Goal: Check status: Check status

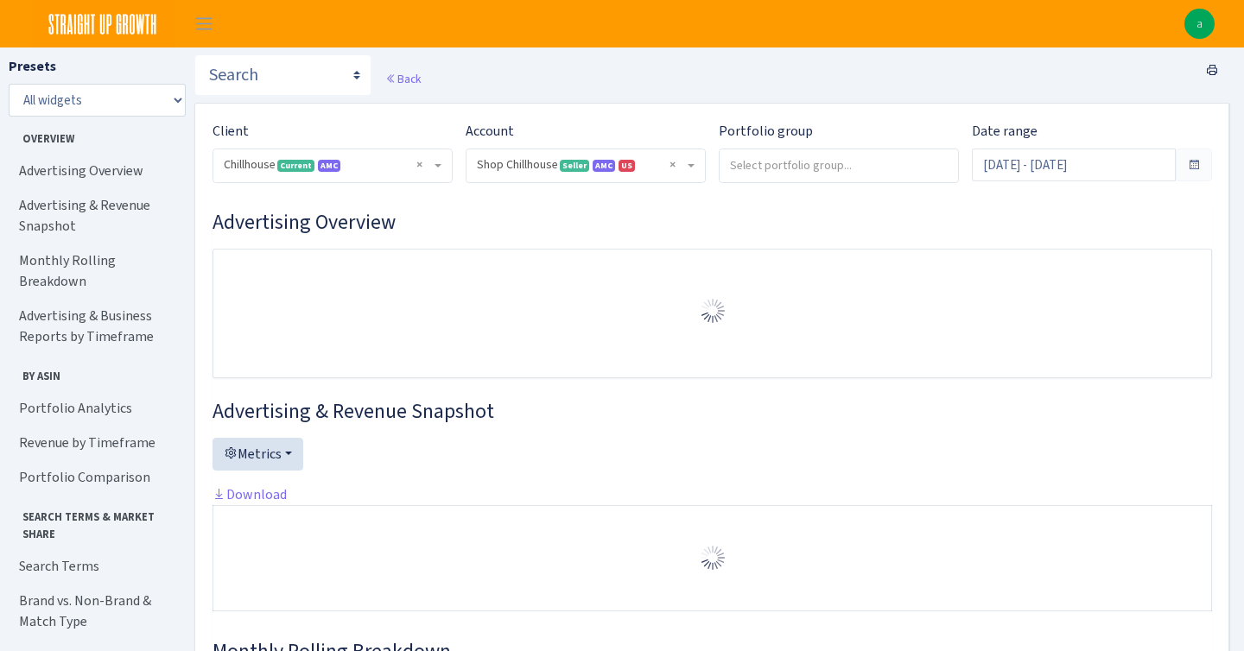
select select "731601115775663"
click at [1096, 168] on input "[DATE] - [DATE]" at bounding box center [1074, 165] width 204 height 33
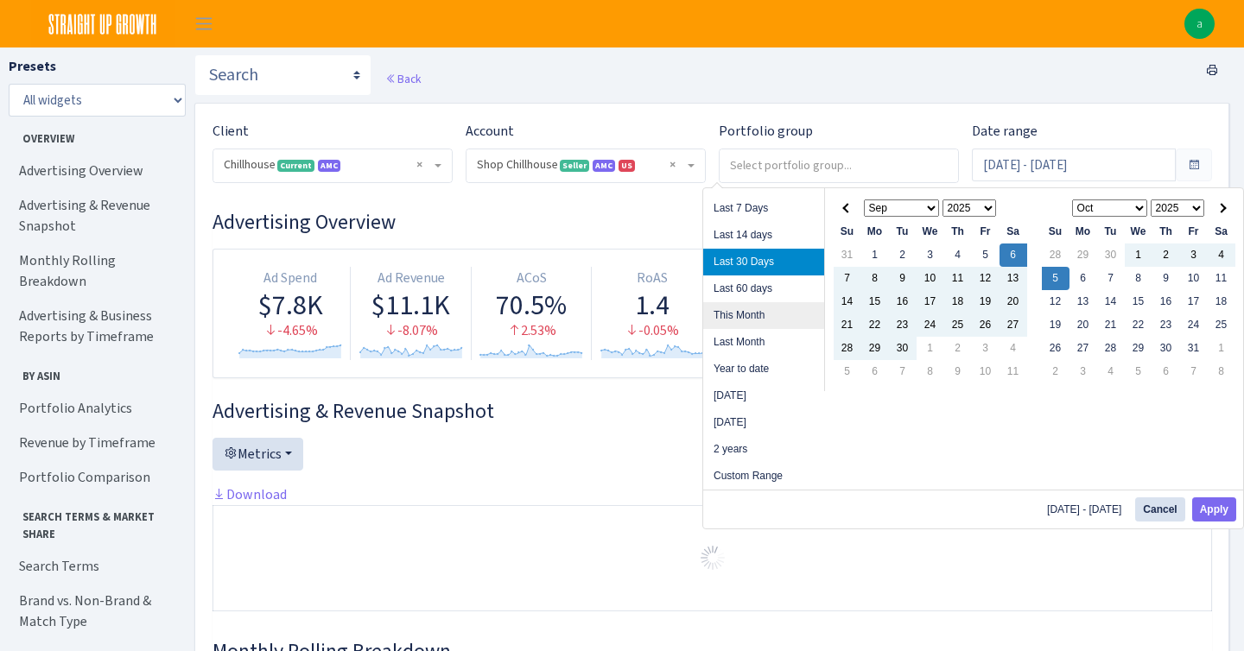
click at [780, 309] on li "This Month" at bounding box center [763, 315] width 121 height 27
type input "[DATE] - [DATE]"
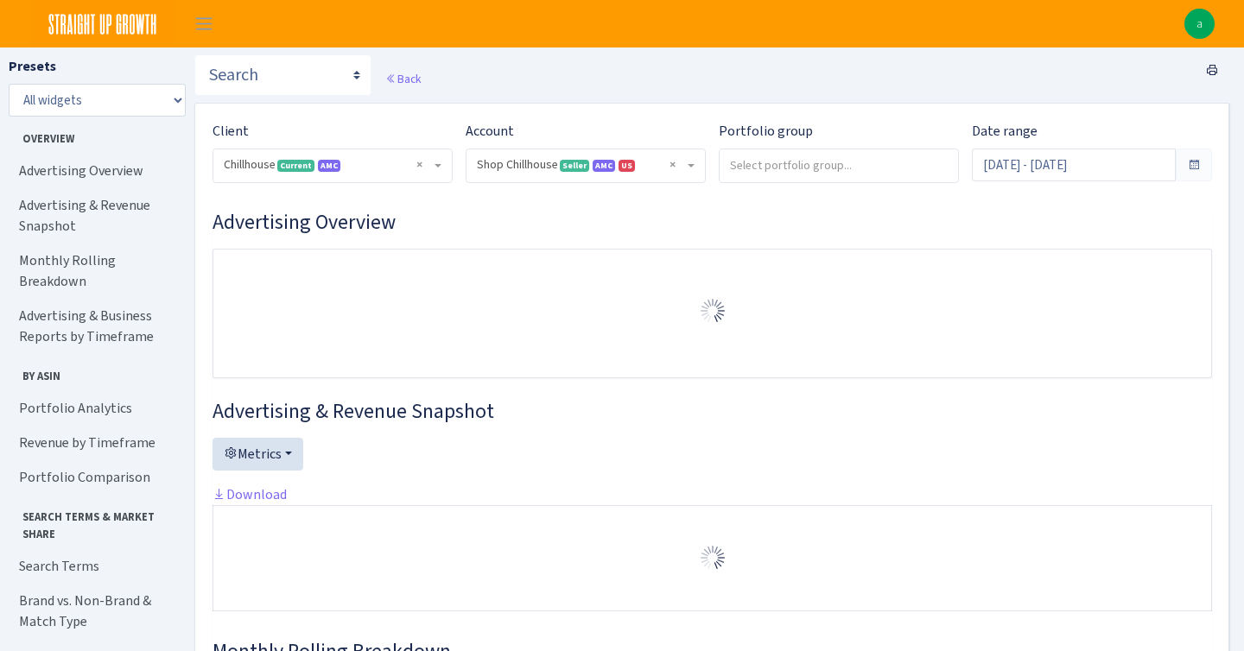
select select "731601115775663"
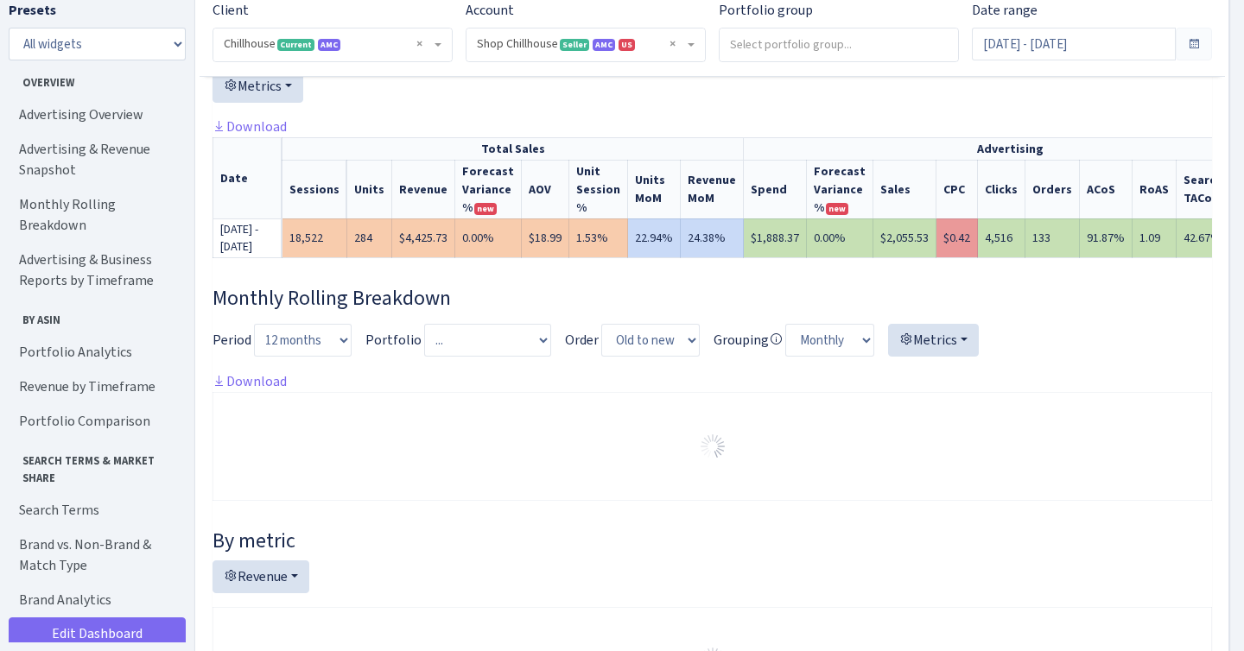
scroll to position [256, 0]
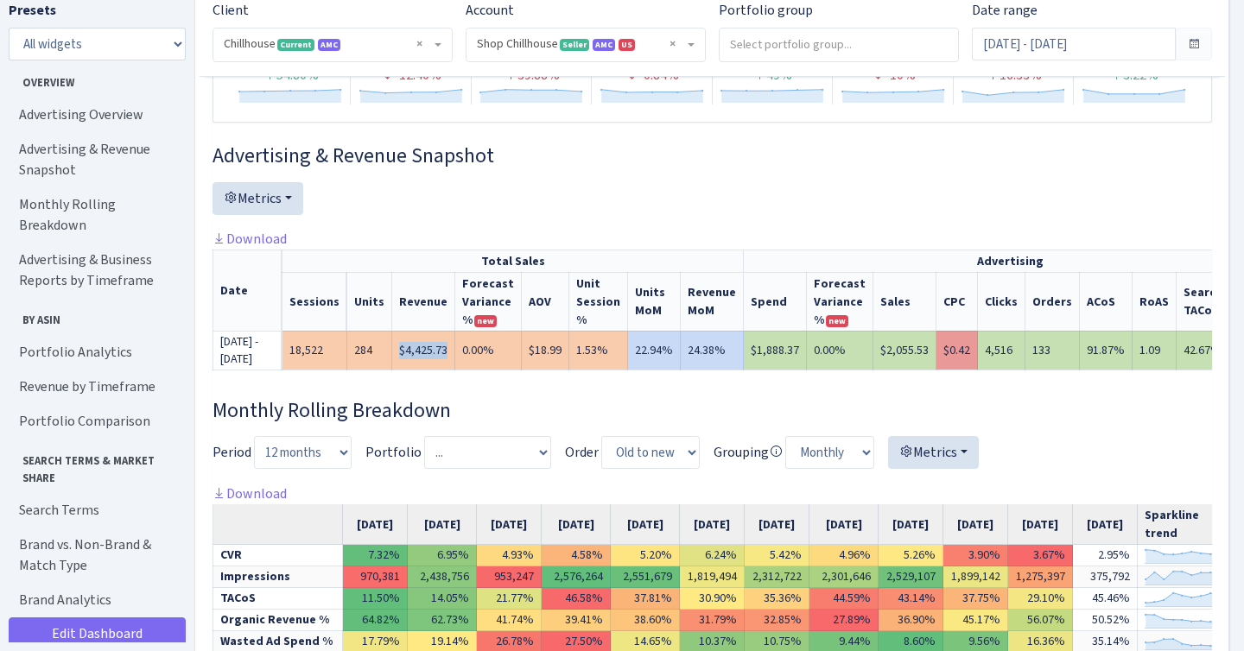
drag, startPoint x: 399, startPoint y: 358, endPoint x: 451, endPoint y: 358, distance: 51.8
click at [451, 358] on td "$4,425.73" at bounding box center [423, 350] width 63 height 39
copy td "$4,425.73"
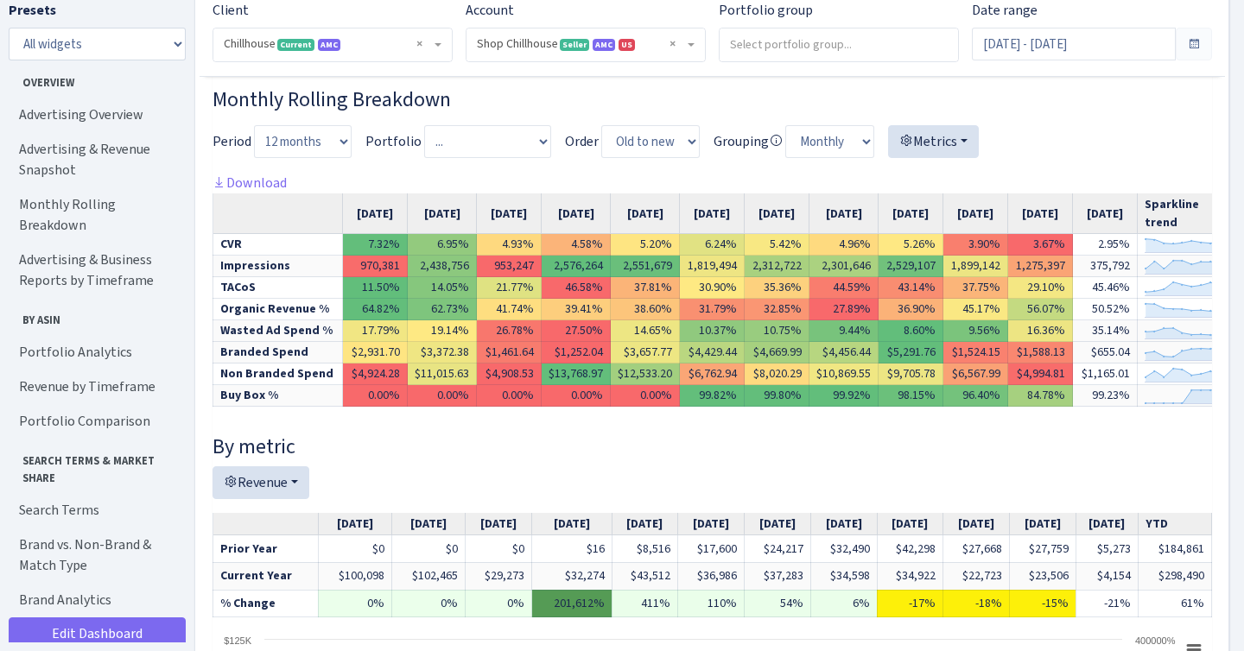
scroll to position [682, 0]
